Goal: Transaction & Acquisition: Purchase product/service

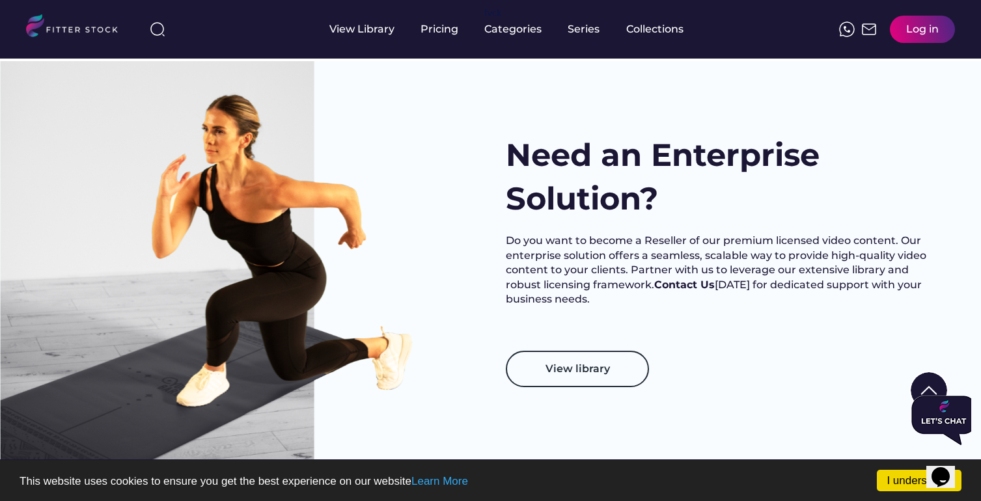
scroll to position [615, 0]
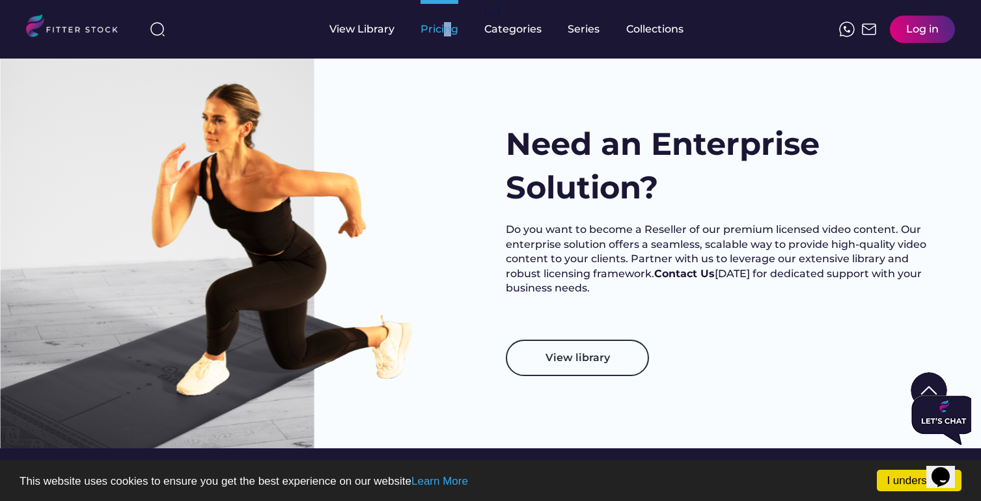
click at [447, 31] on div "Pricing" at bounding box center [440, 29] width 38 height 14
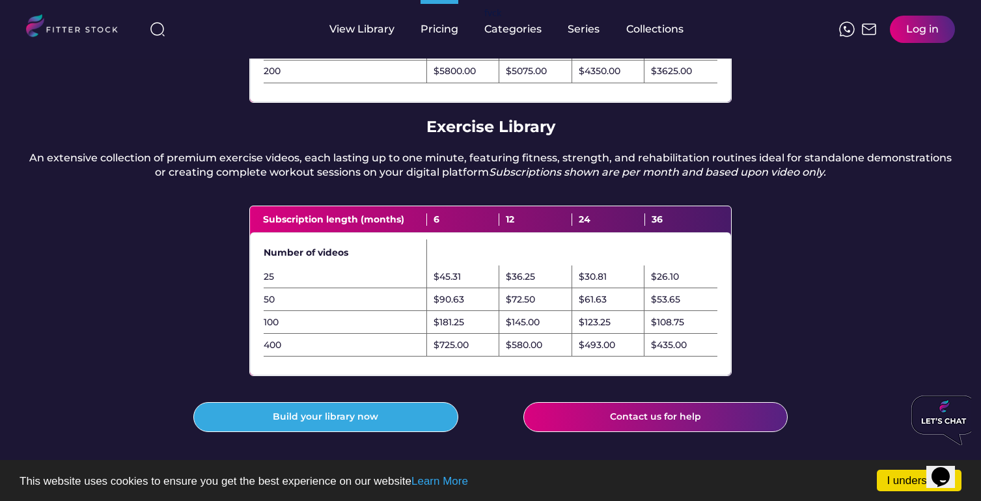
scroll to position [337, 0]
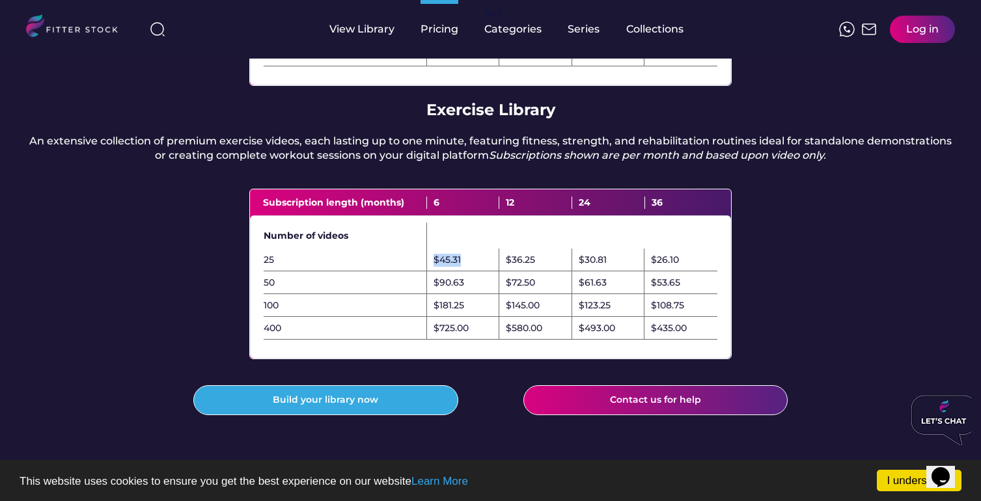
drag, startPoint x: 467, startPoint y: 287, endPoint x: 428, endPoint y: 288, distance: 39.1
click at [428, 272] on div "$45.31" at bounding box center [463, 260] width 73 height 23
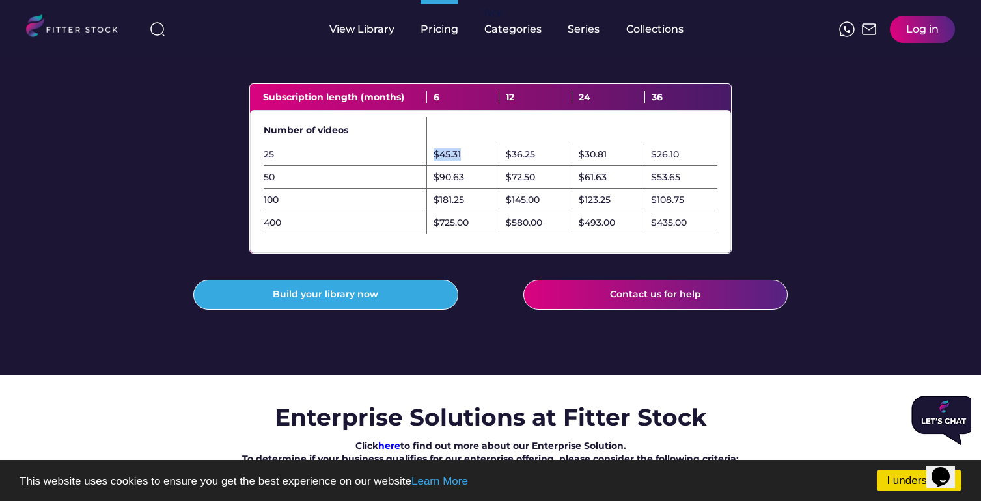
scroll to position [604, 0]
